Goal: Navigation & Orientation: Find specific page/section

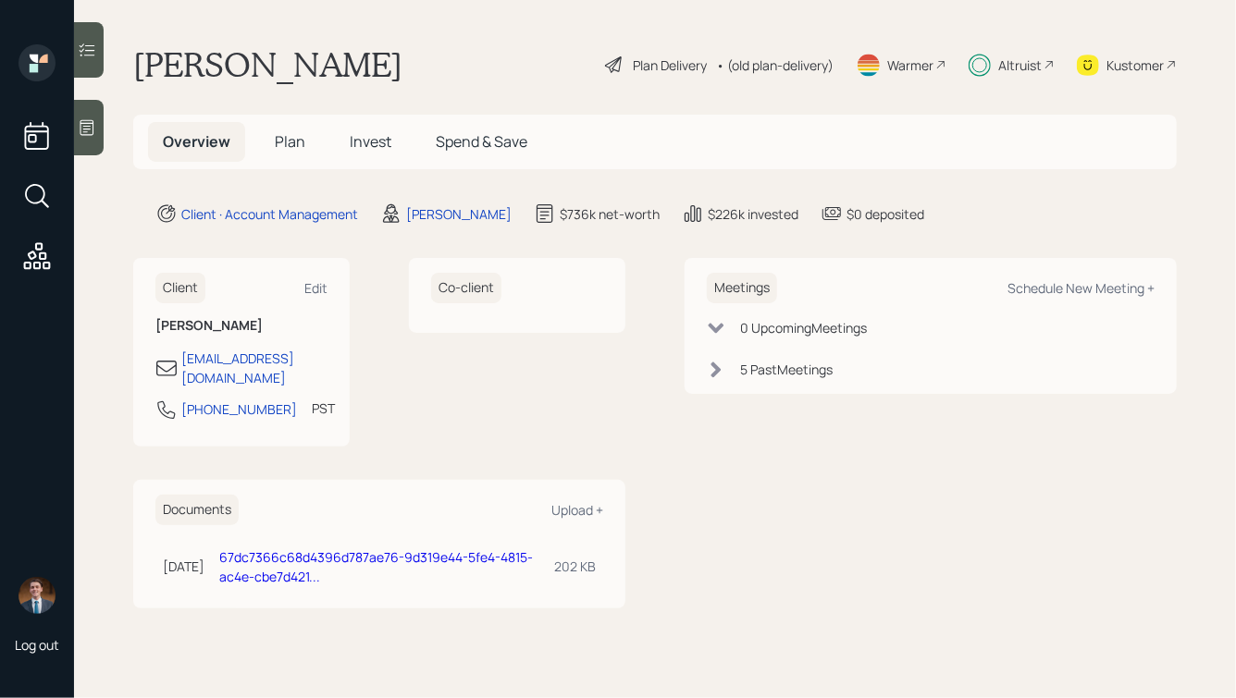
click at [320, 548] on link "67dc7366c68d4396d787ae76-9d319e44-5fe4-4815-ac4e-cbe7d421..." at bounding box center [376, 566] width 314 height 37
